Goal: Task Accomplishment & Management: Use online tool/utility

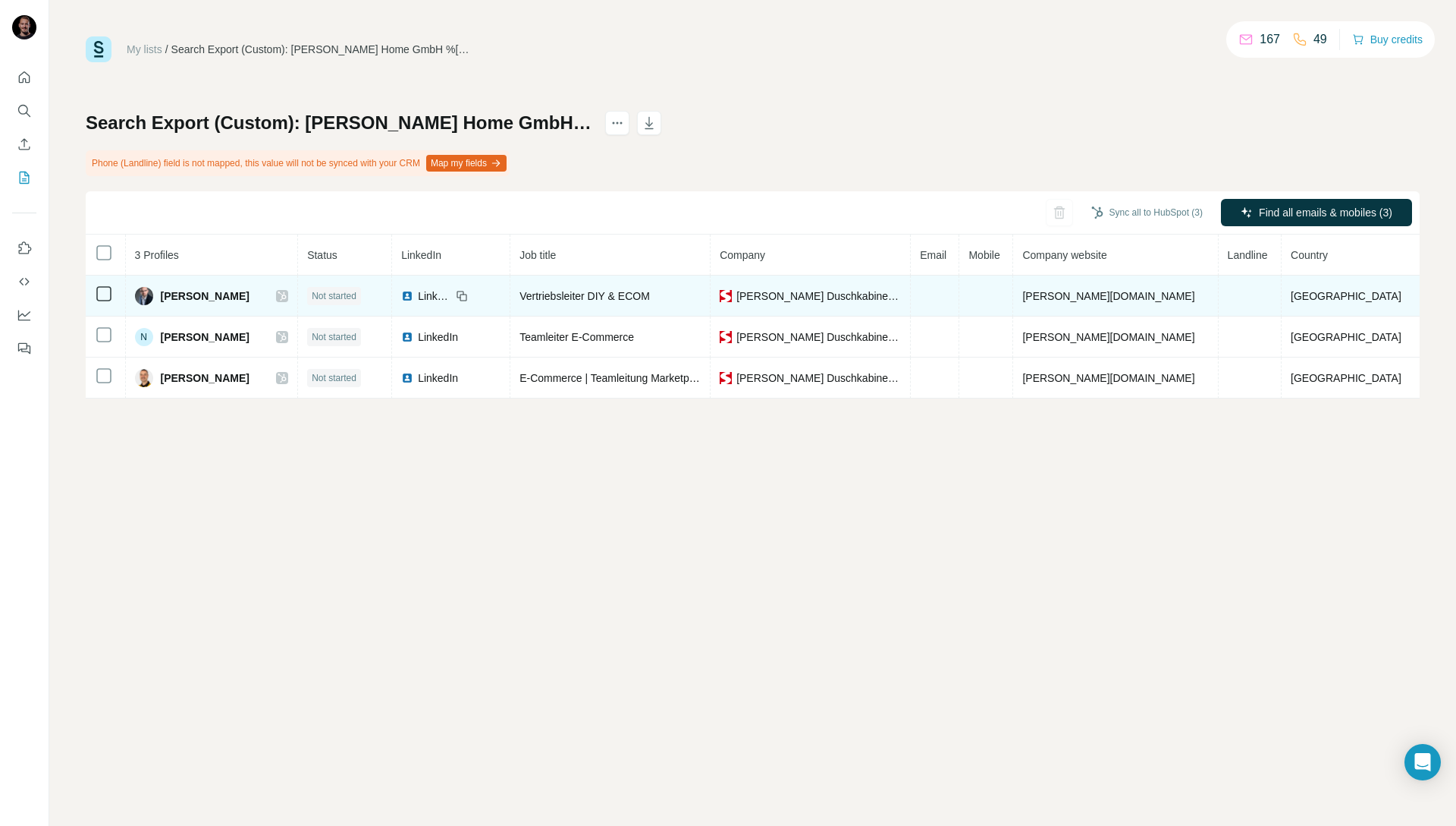
click at [960, 289] on td at bounding box center [936, 296] width 49 height 41
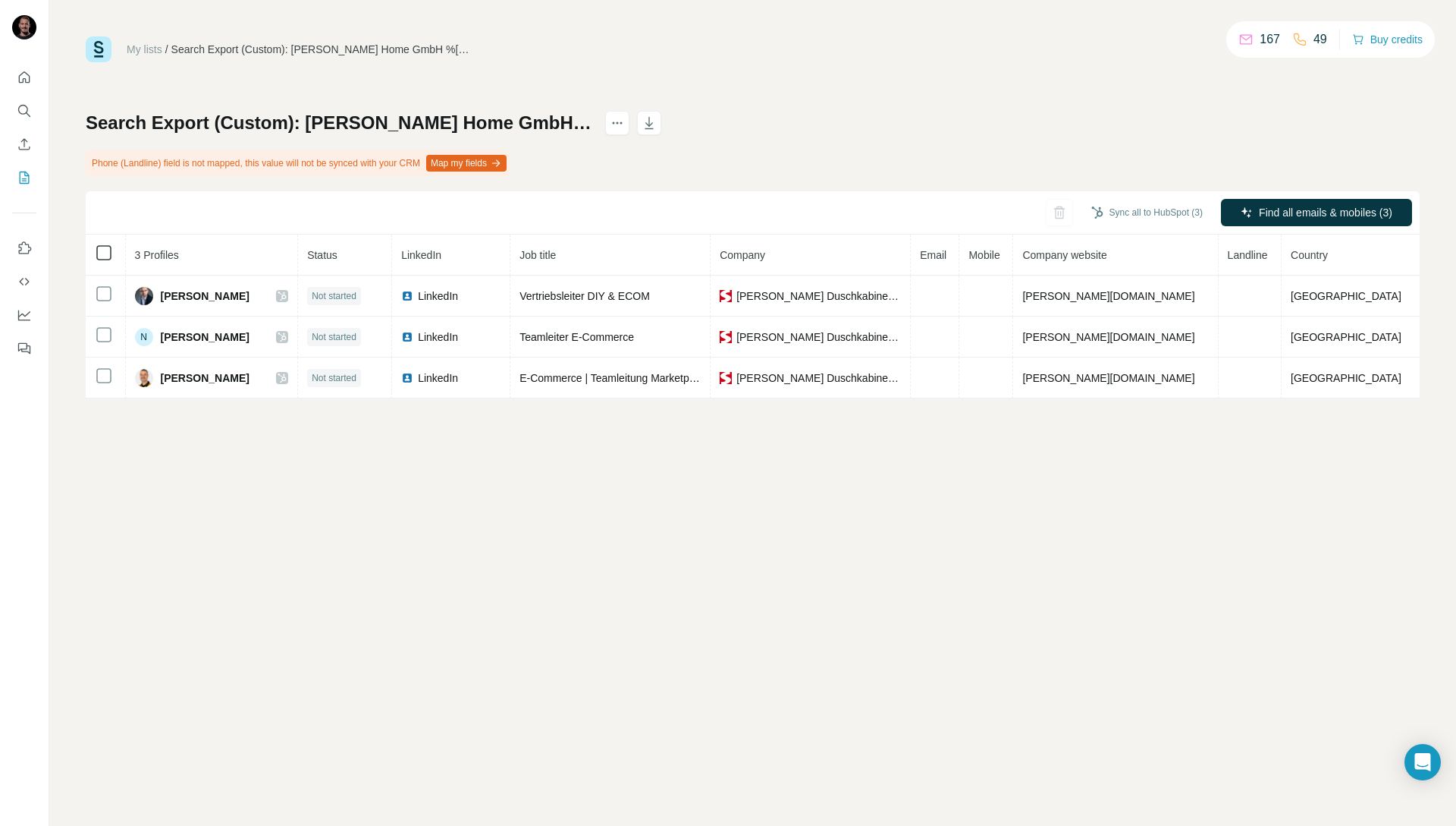
click at [110, 261] on icon at bounding box center [103, 252] width 18 height 18
click at [1387, 286] on div at bounding box center [1388, 289] width 12 height 12
click at [1081, 508] on div "My lists / Search Export (Custom): [PERSON_NAME] Home GmbH %2526 Co. KG - [DATE…" at bounding box center [752, 413] width 1407 height 826
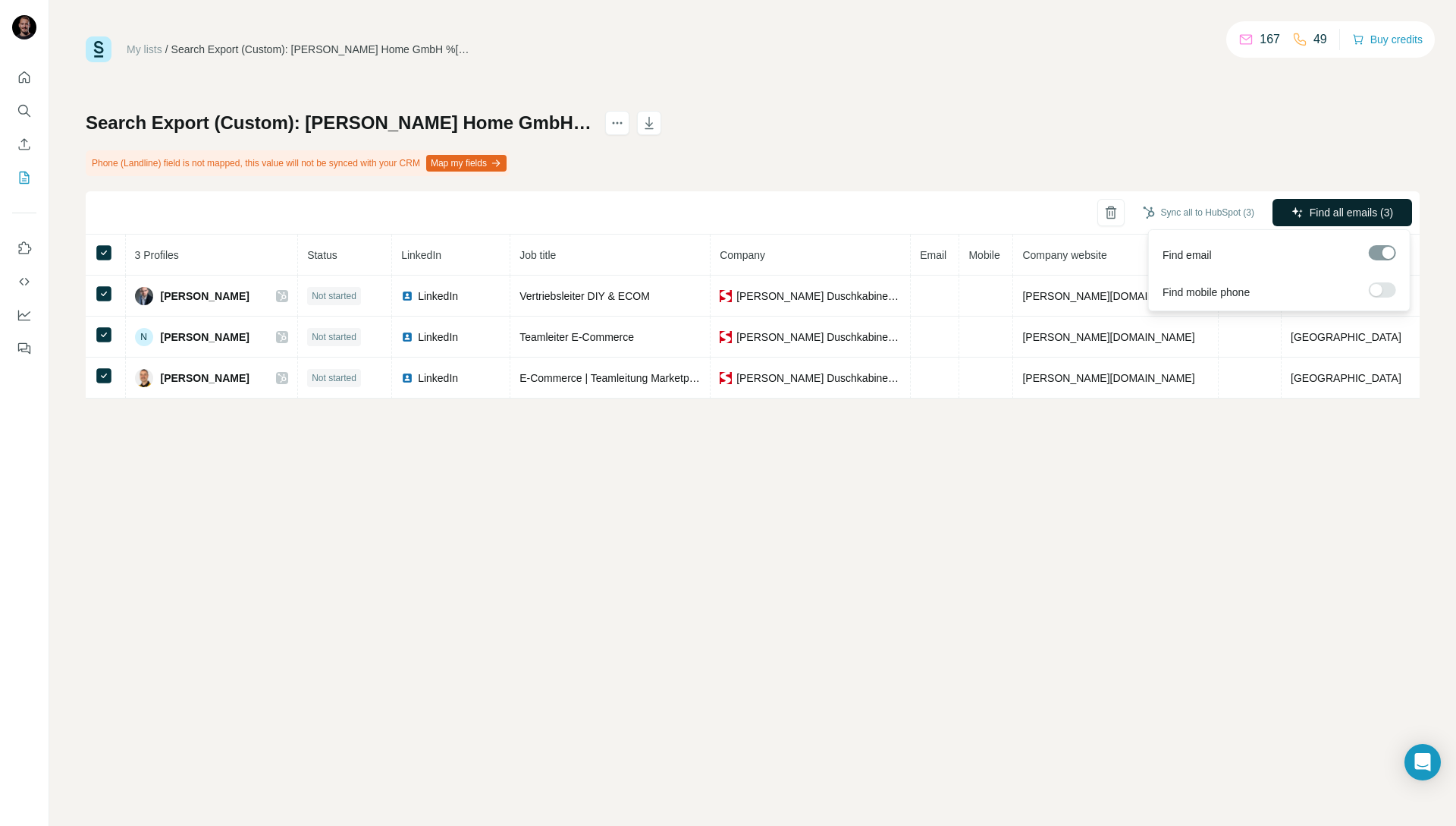
click at [1326, 216] on span "Find all emails (3)" at bounding box center [1352, 212] width 84 height 15
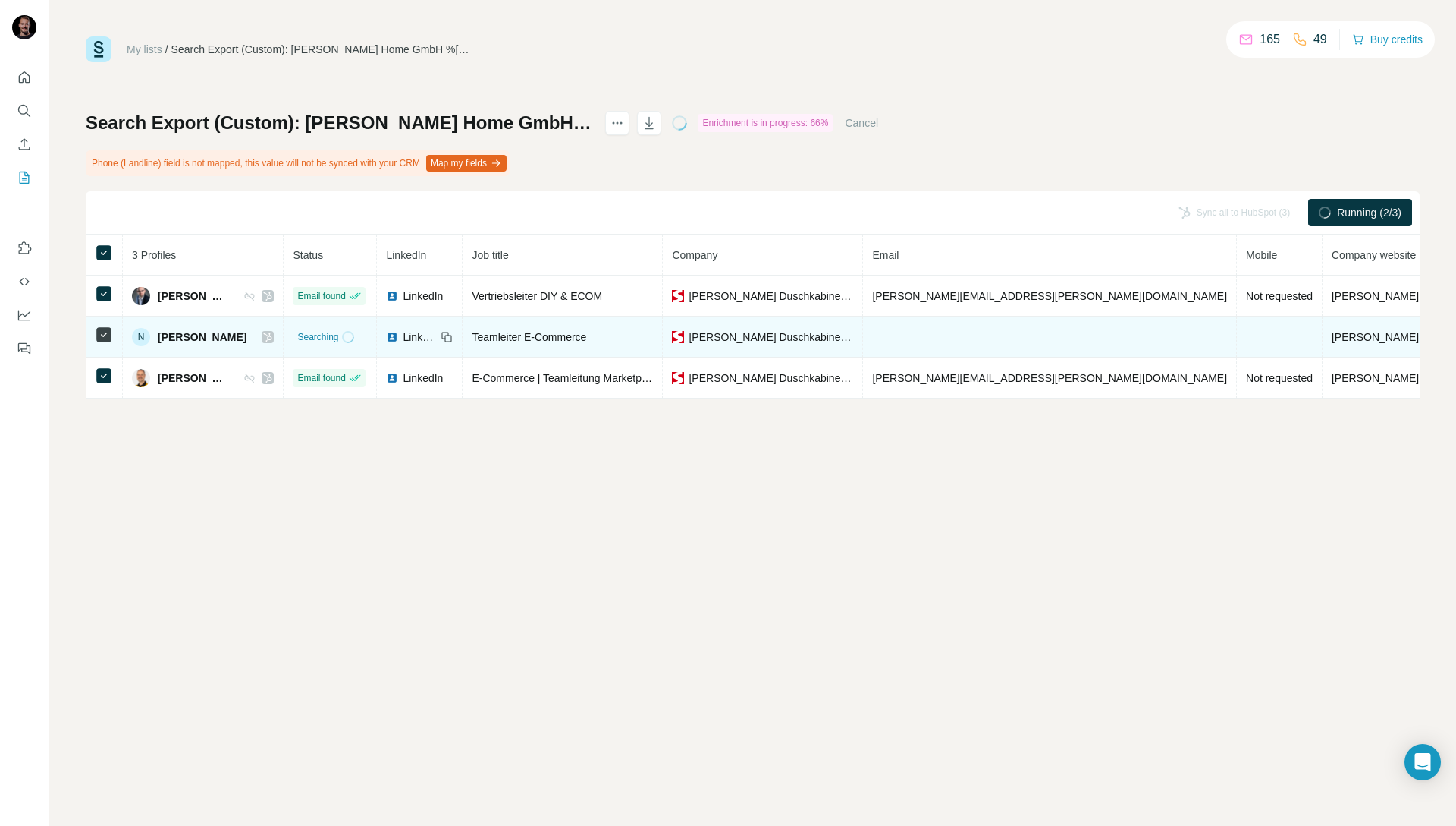
click at [980, 327] on td at bounding box center [1050, 337] width 374 height 41
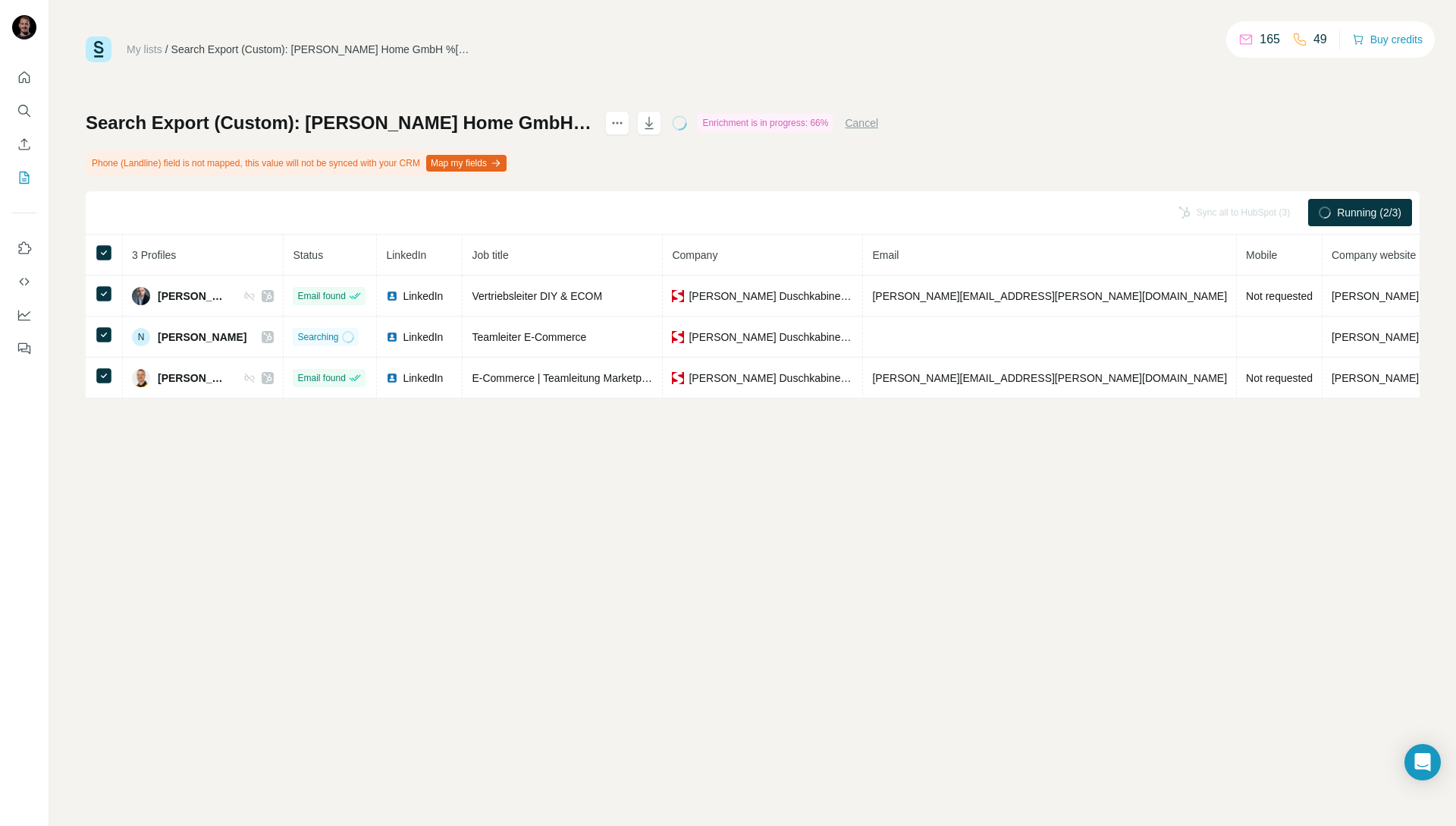
click at [581, 520] on div "My lists / Search Export (Custom): [PERSON_NAME] Home GmbH %2526 Co. KG - [DATE…" at bounding box center [752, 413] width 1407 height 826
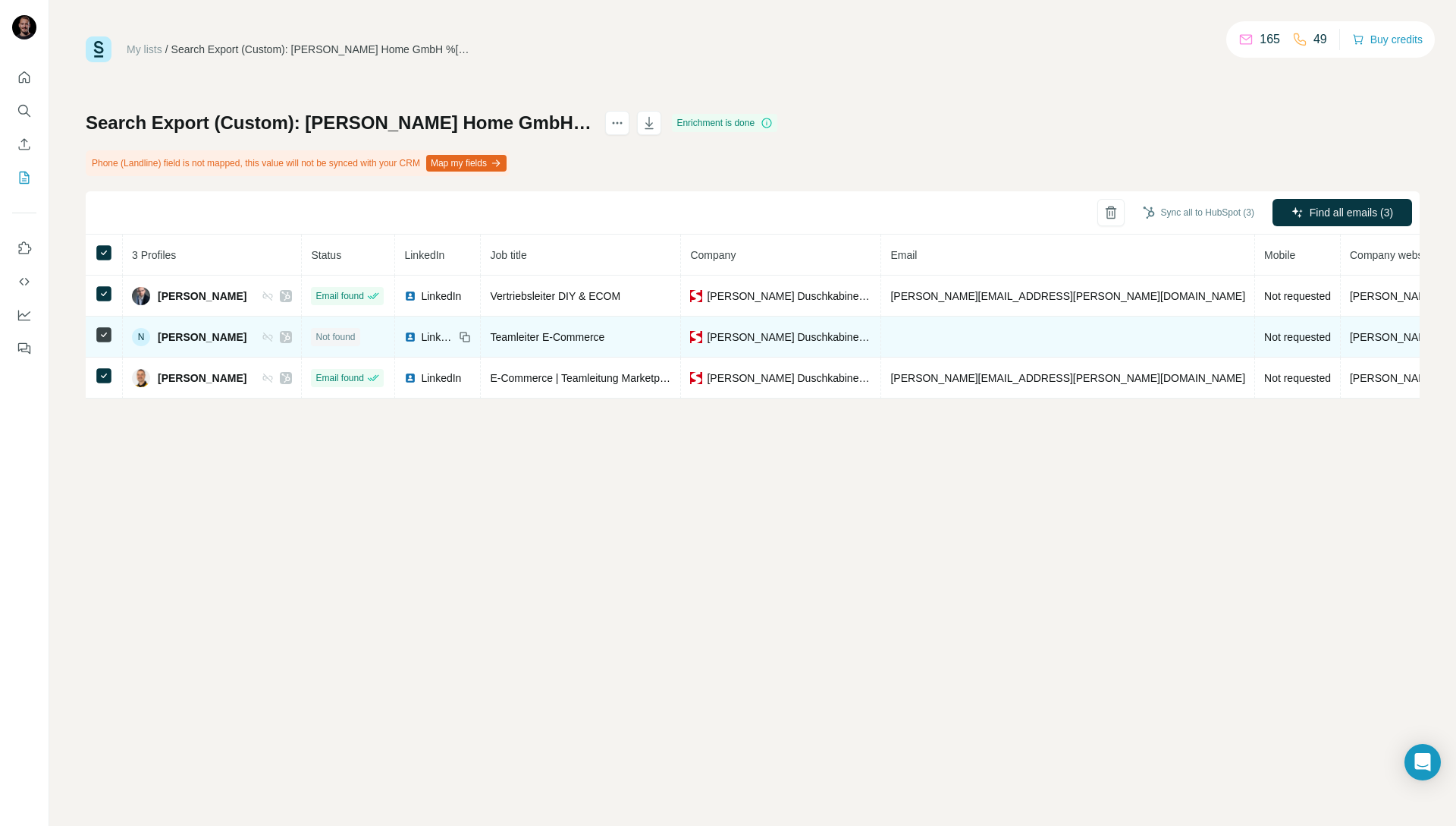
click at [962, 335] on td at bounding box center [1068, 337] width 374 height 41
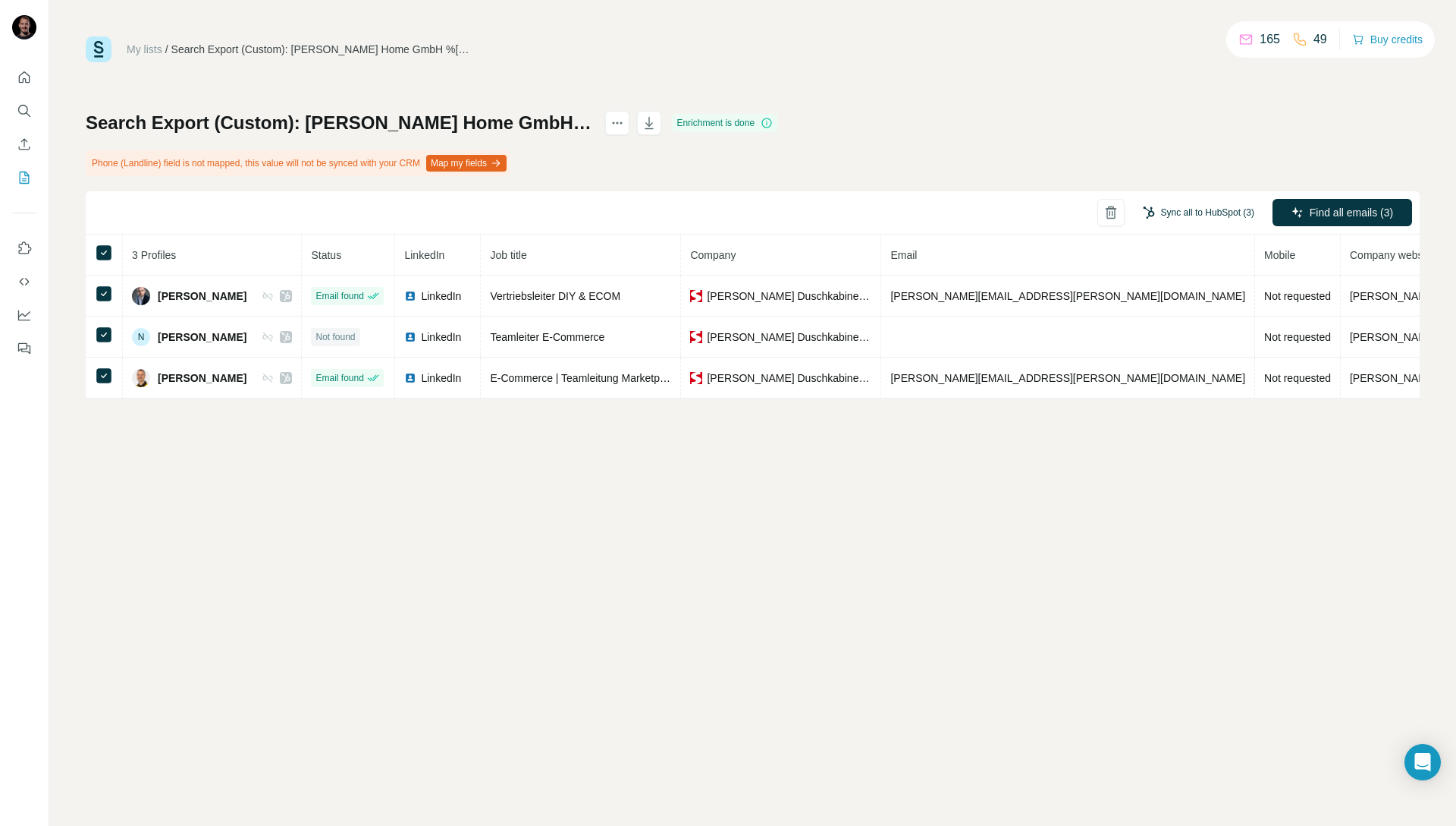
click at [1196, 215] on button "Sync all to HubSpot (3)" at bounding box center [1199, 212] width 132 height 23
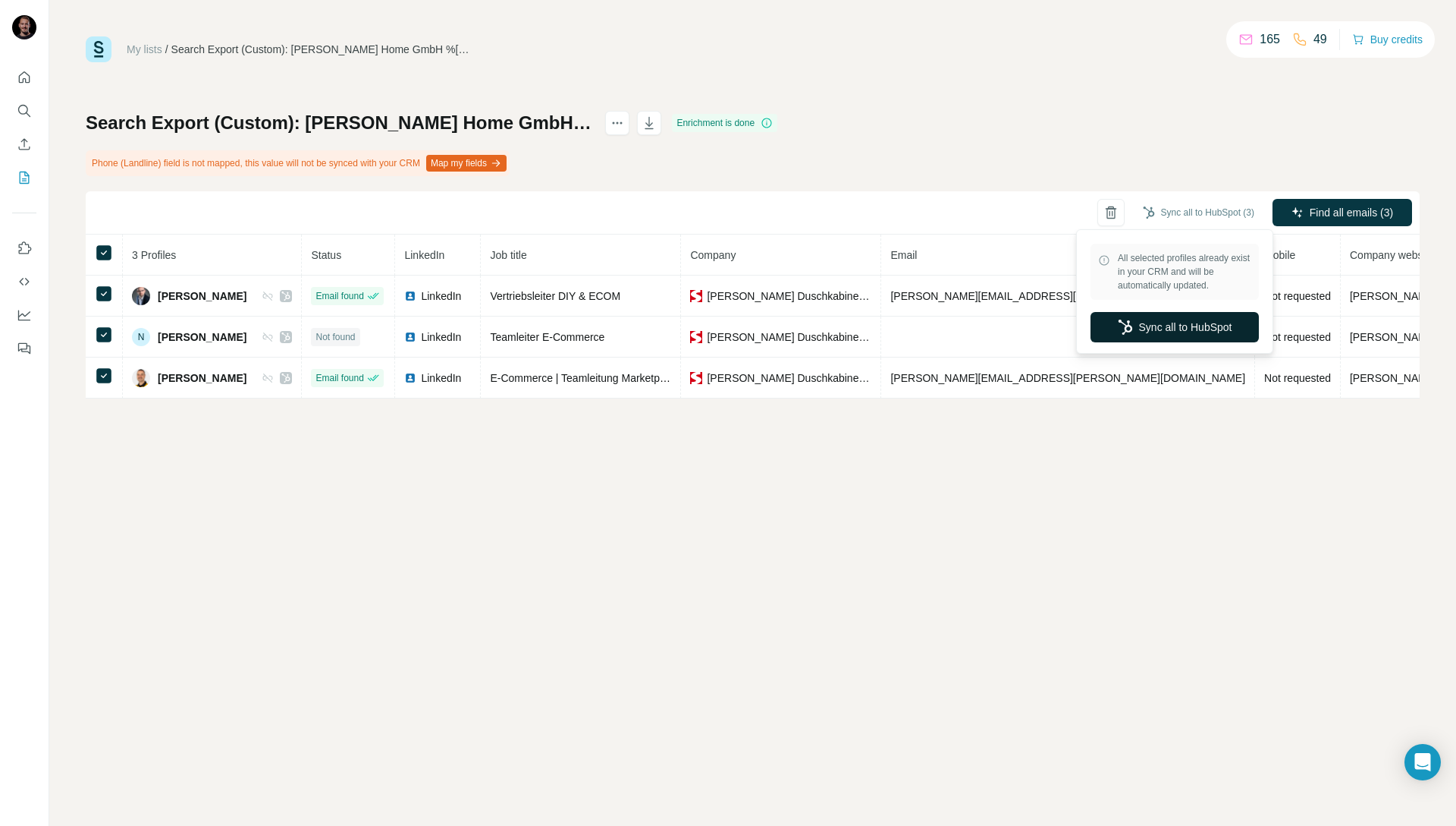
click at [1124, 319] on icon "button" at bounding box center [1125, 327] width 15 height 15
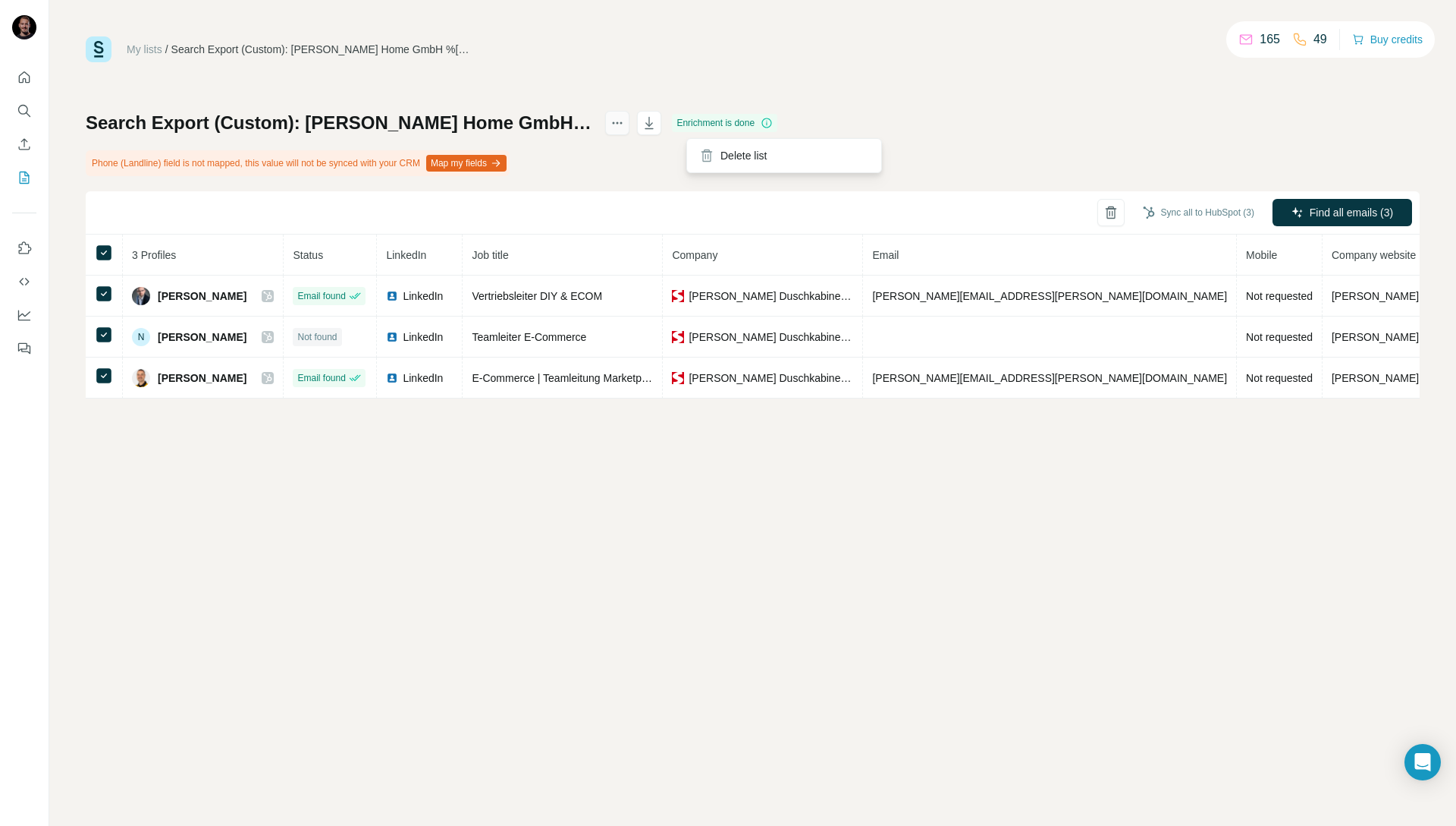
click at [625, 117] on icon "actions" at bounding box center [617, 123] width 15 height 15
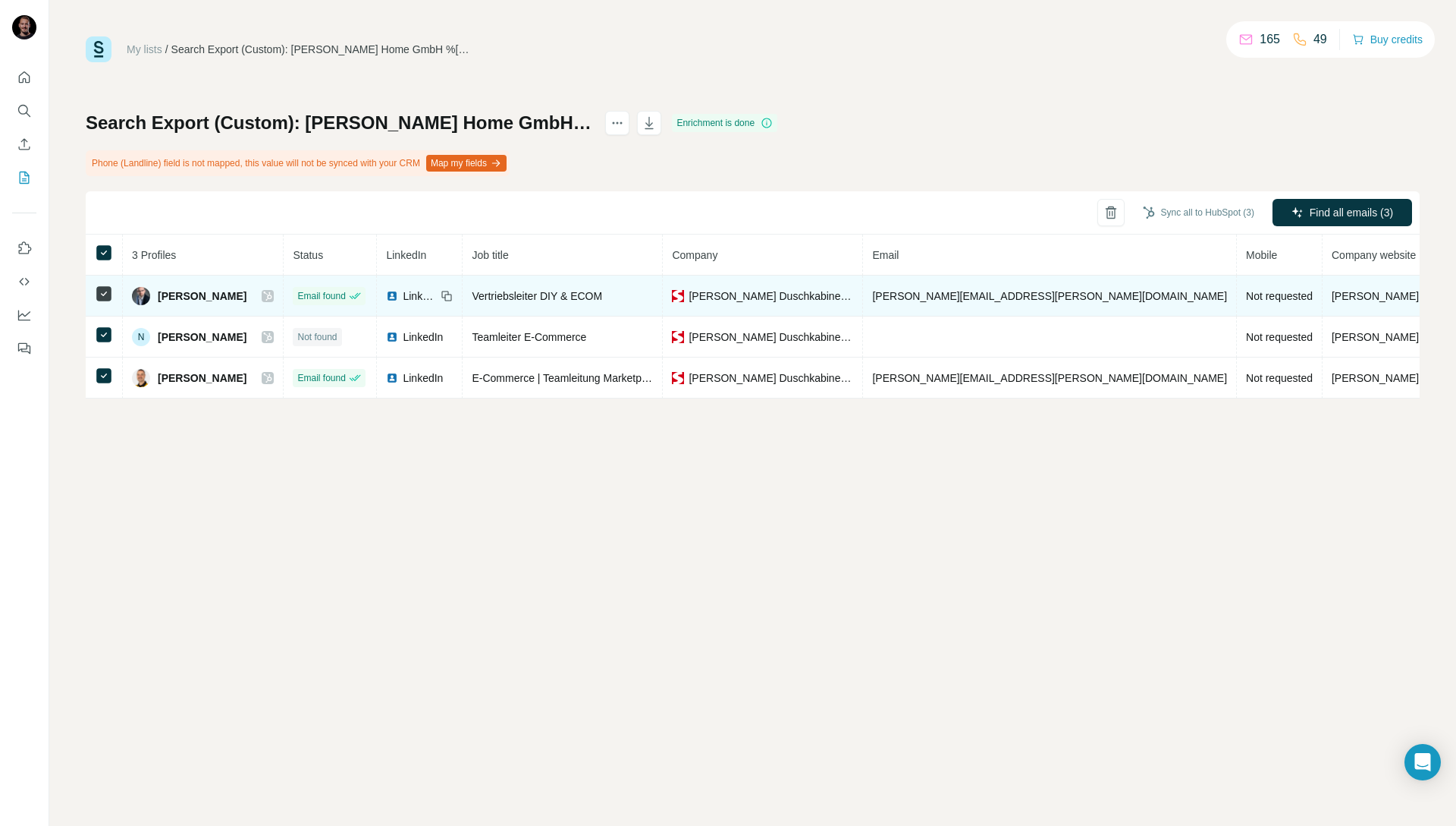
drag, startPoint x: 245, startPoint y: 297, endPoint x: 163, endPoint y: 298, distance: 82.0
click at [163, 298] on div "[PERSON_NAME]" at bounding box center [203, 295] width 142 height 18
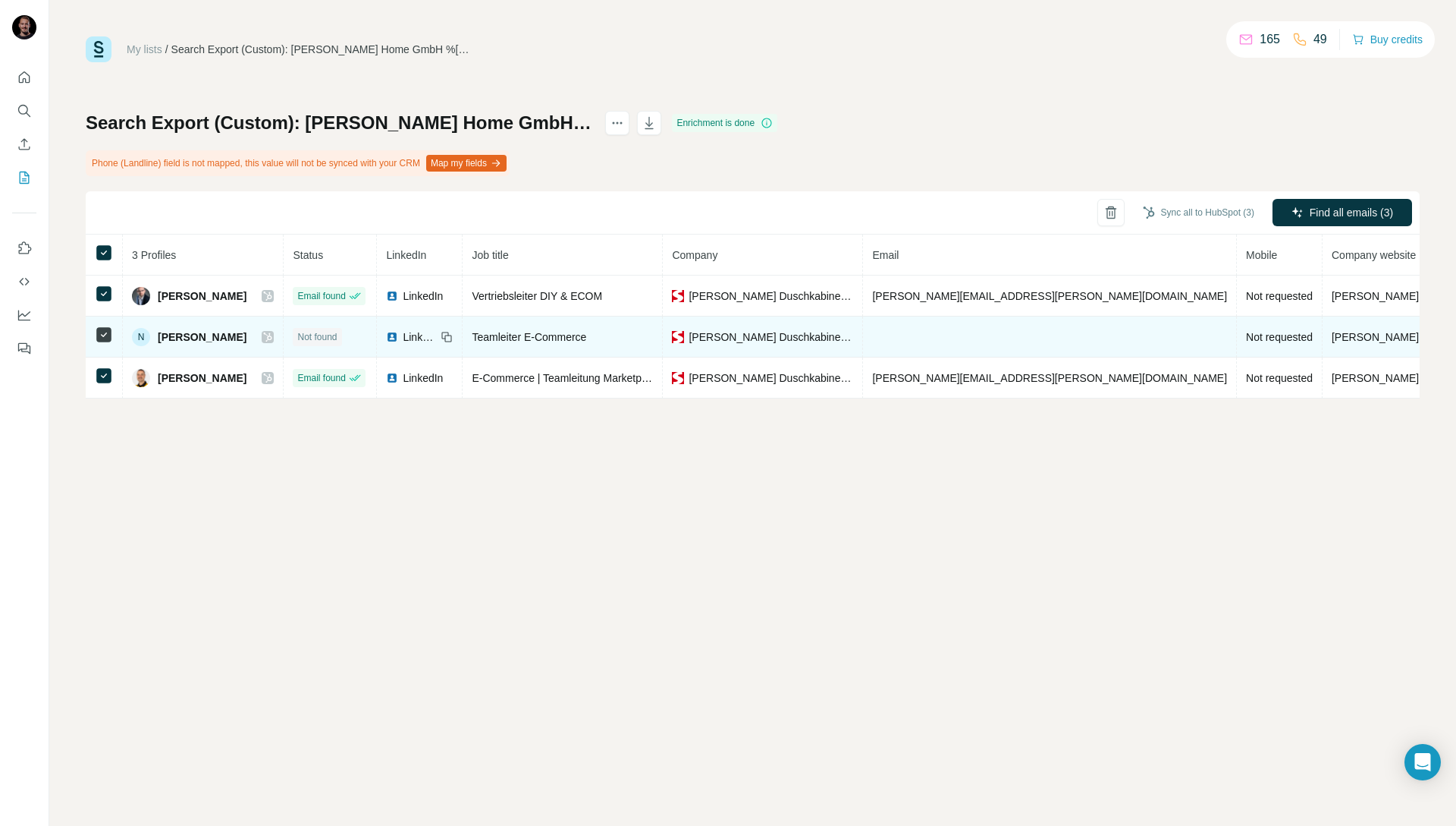
copy span "[PERSON_NAME]"
click at [938, 349] on td at bounding box center [1050, 337] width 374 height 41
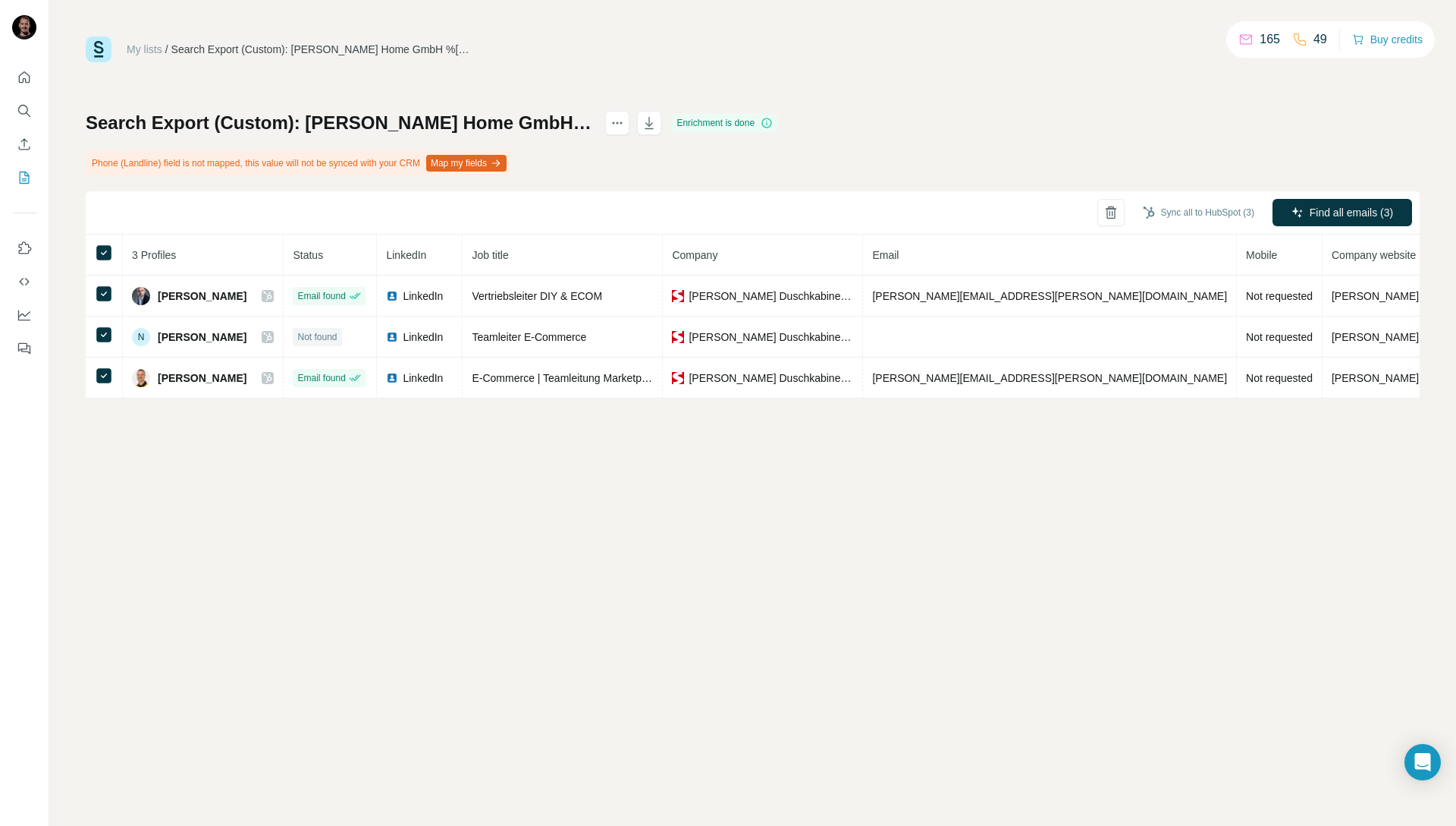
click at [833, 629] on div "My lists / Search Export (Custom): [PERSON_NAME] Home GmbH %2526 Co. KG - [DATE…" at bounding box center [752, 413] width 1407 height 826
click at [23, 77] on icon "Quick start" at bounding box center [24, 77] width 15 height 15
